Goal: Find specific page/section: Find specific page/section

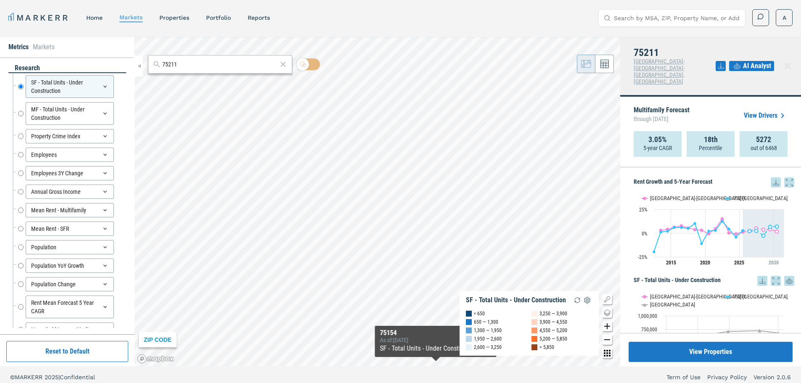
click at [176, 64] on input "75211" at bounding box center [219, 64] width 115 height 9
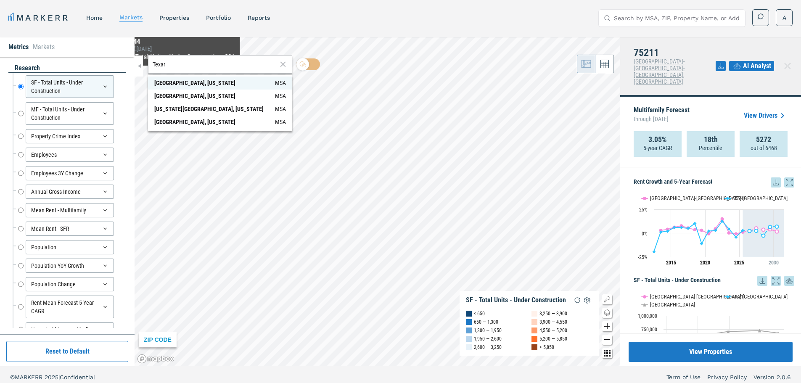
click at [183, 85] on div "[GEOGRAPHIC_DATA], [US_STATE]" at bounding box center [194, 83] width 81 height 9
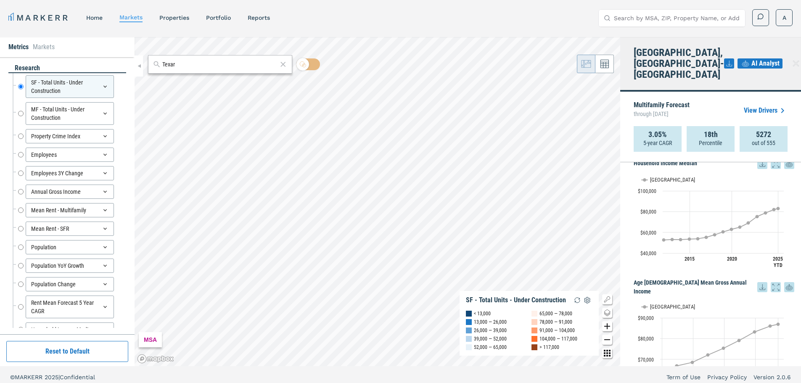
scroll to position [1358, 0]
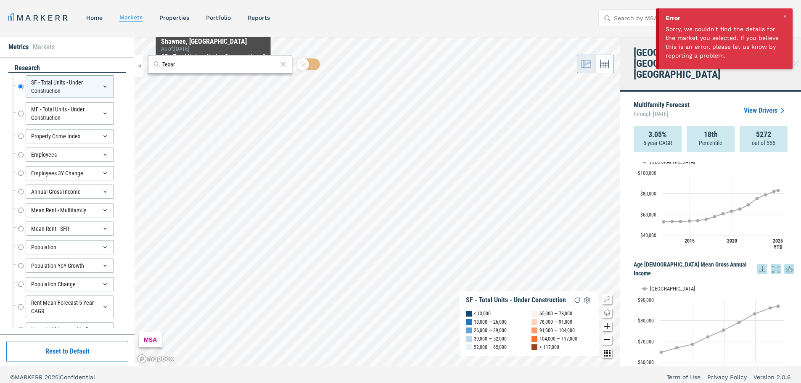
click at [200, 64] on input "Texar" at bounding box center [219, 64] width 115 height 9
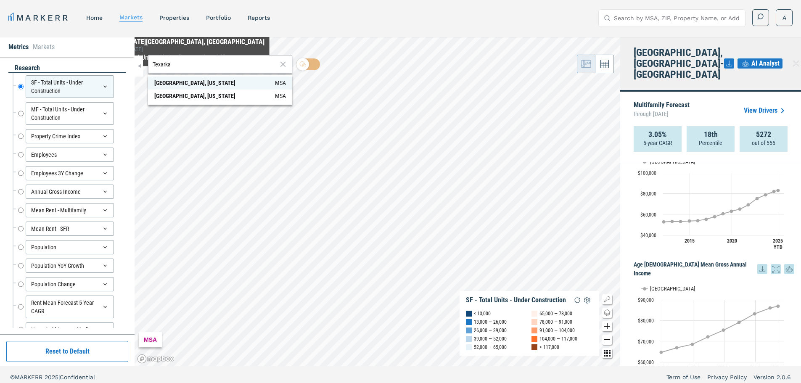
type input "Texarka"
click at [184, 82] on div "[GEOGRAPHIC_DATA], [US_STATE]" at bounding box center [194, 83] width 81 height 9
